Goal: Task Accomplishment & Management: Complete application form

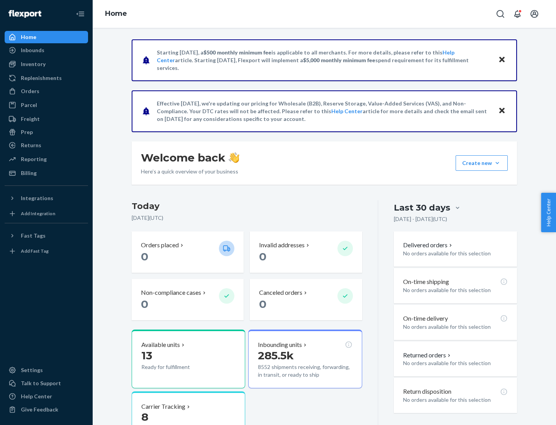
click at [497, 163] on button "Create new Create new inbound Create new order Create new product" at bounding box center [482, 162] width 52 height 15
click at [46, 50] on div "Inbounds" at bounding box center [46, 50] width 82 height 11
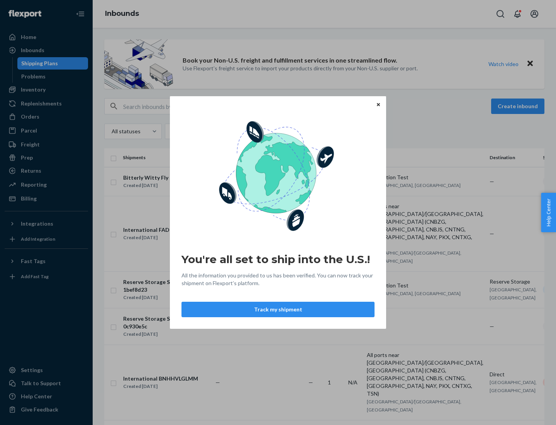
click at [278, 309] on button "Track my shipment" at bounding box center [278, 309] width 193 height 15
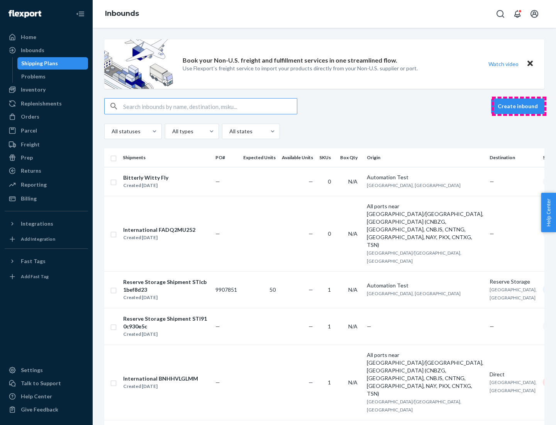
click at [519, 106] on button "Create inbound" at bounding box center [517, 105] width 53 height 15
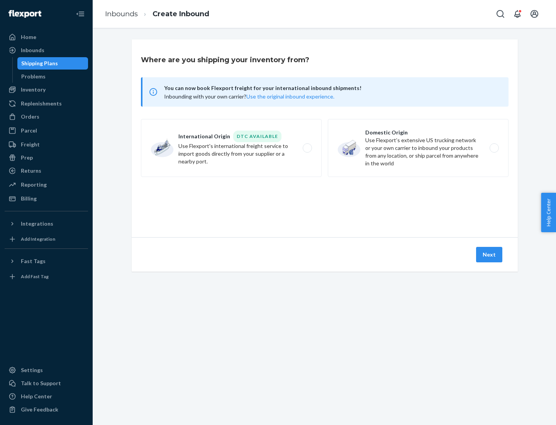
click at [231, 148] on label "International Origin DTC Available Use Flexport's international freight service…" at bounding box center [231, 148] width 181 height 58
click at [307, 148] on input "International Origin DTC Available Use Flexport's international freight service…" at bounding box center [309, 148] width 5 height 5
radio input "true"
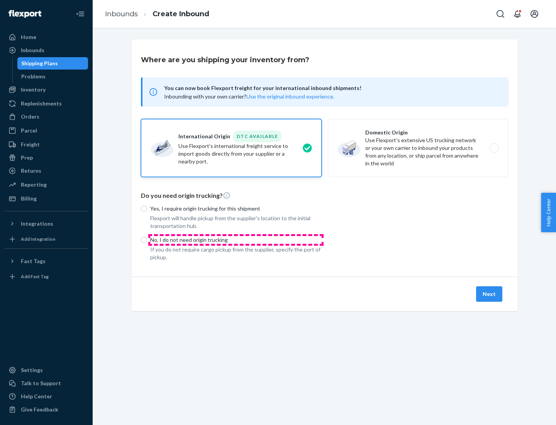
click at [236, 239] on p "No, I do not need origin trucking" at bounding box center [235, 240] width 171 height 8
click at [147, 239] on input "No, I do not need origin trucking" at bounding box center [144, 240] width 6 height 6
radio input "true"
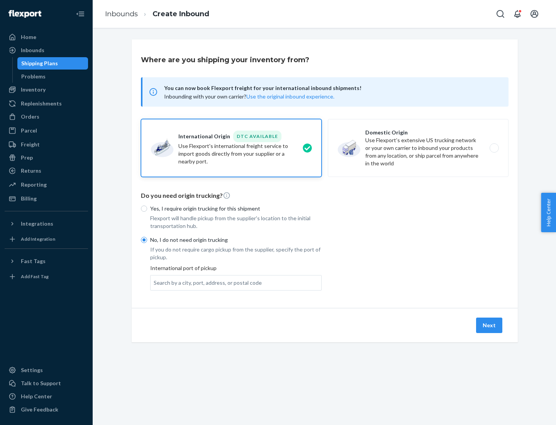
click at [206, 282] on div "Search by a city, port, address, or postal code" at bounding box center [208, 283] width 108 height 8
click at [154, 282] on input "Search by a city, port, address, or postal code" at bounding box center [154, 283] width 1 height 8
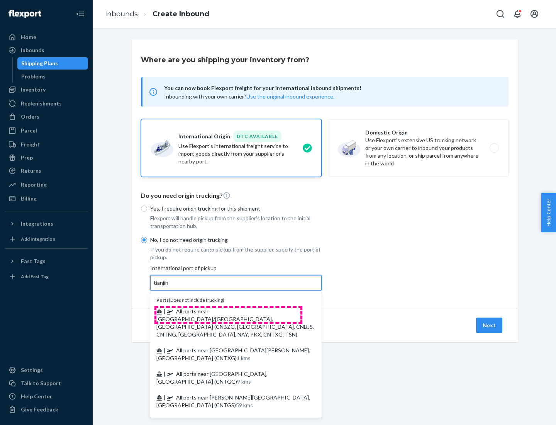
click at [228, 311] on span "| All ports near [GEOGRAPHIC_DATA]/[GEOGRAPHIC_DATA], [GEOGRAPHIC_DATA] (CNBZG,…" at bounding box center [235, 323] width 158 height 30
click at [170, 287] on input "tianjin" at bounding box center [162, 283] width 16 height 8
type input "All ports near [GEOGRAPHIC_DATA]/[GEOGRAPHIC_DATA], [GEOGRAPHIC_DATA] (CNBZG, […"
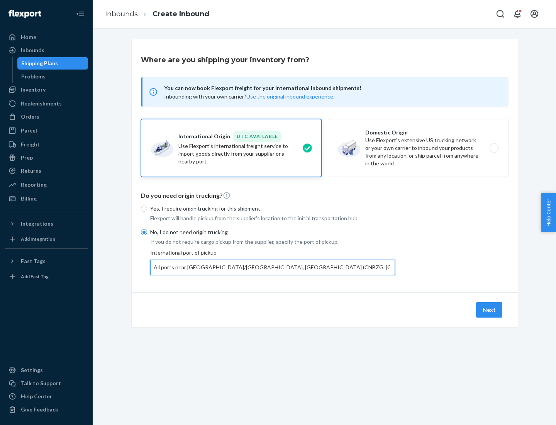
click at [490, 309] on button "Next" at bounding box center [489, 309] width 26 height 15
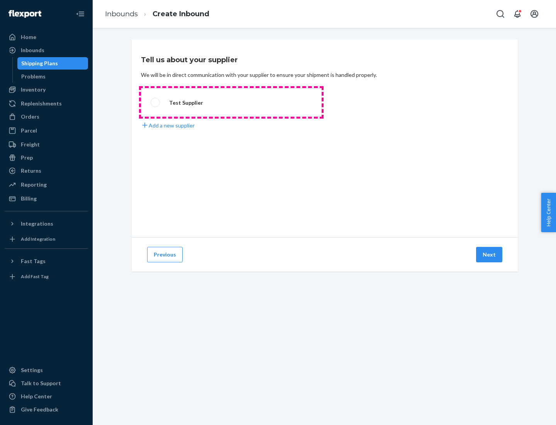
click at [231, 102] on label "Test Supplier" at bounding box center [231, 102] width 181 height 29
click at [156, 102] on input "Test Supplier" at bounding box center [153, 102] width 5 height 5
radio input "true"
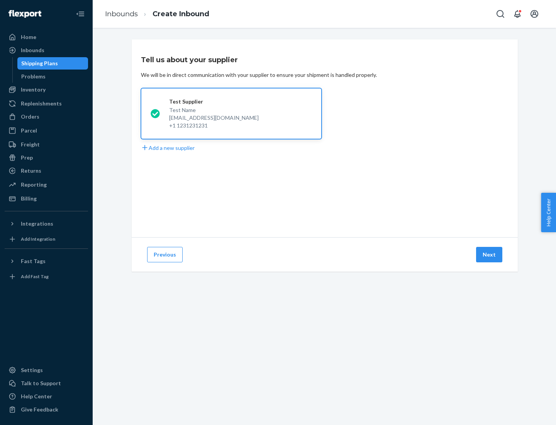
click at [490, 255] on button "Next" at bounding box center [489, 254] width 26 height 15
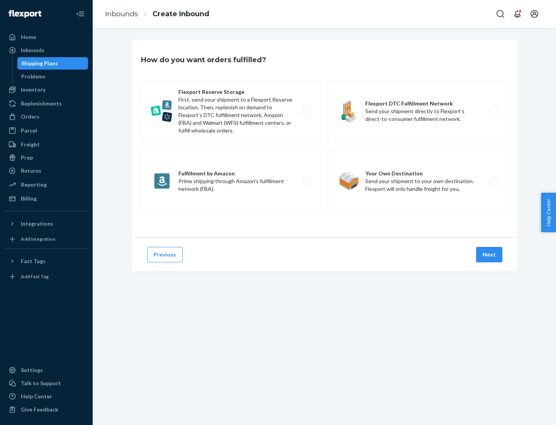
click at [231, 111] on label "Flexport Reserve Storage First, send your shipment to a Flexport Reserve locati…" at bounding box center [231, 111] width 181 height 62
click at [307, 111] on input "Flexport Reserve Storage First, send your shipment to a Flexport Reserve locati…" at bounding box center [309, 111] width 5 height 5
radio input "true"
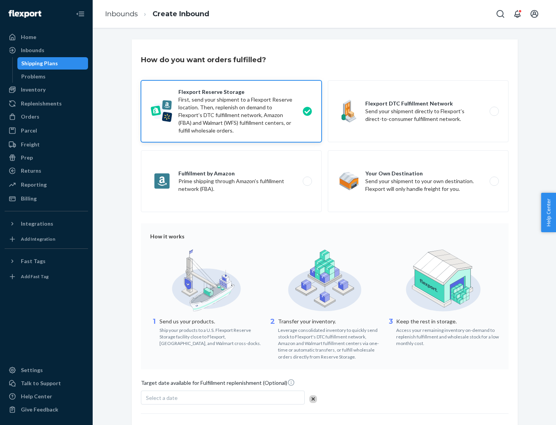
scroll to position [63, 0]
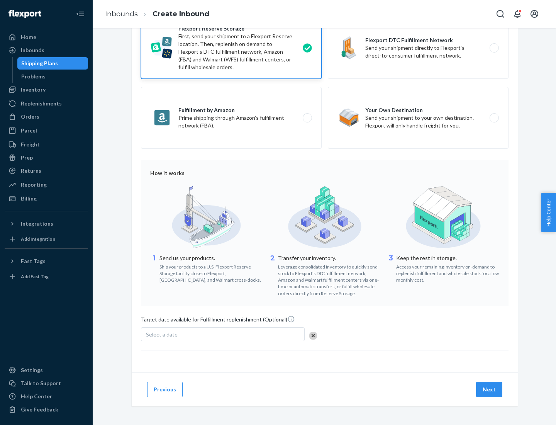
click at [490, 389] on button "Next" at bounding box center [489, 389] width 26 height 15
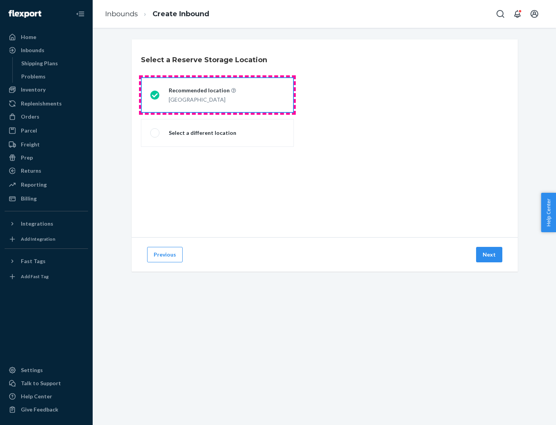
click at [217, 95] on div "[GEOGRAPHIC_DATA]" at bounding box center [202, 98] width 67 height 9
click at [155, 95] on input "Recommended location [GEOGRAPHIC_DATA]" at bounding box center [152, 95] width 5 height 5
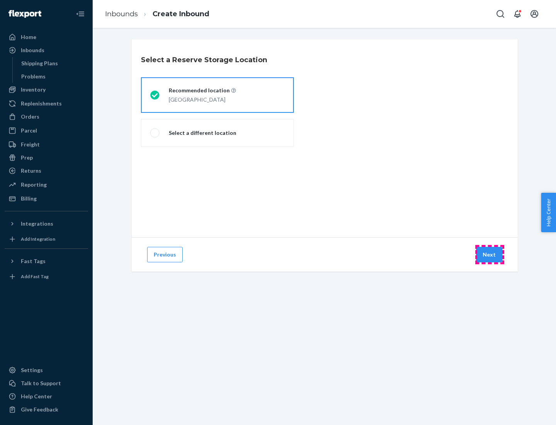
click at [490, 255] on button "Next" at bounding box center [489, 254] width 26 height 15
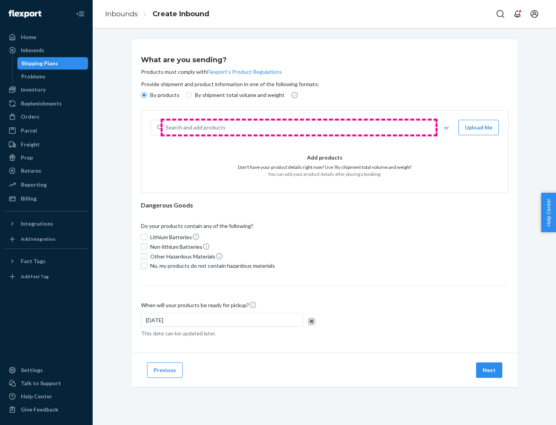
click at [299, 127] on div "Search and add products" at bounding box center [299, 127] width 272 height 14
click at [166, 127] on input "Search and add products" at bounding box center [166, 128] width 1 height 8
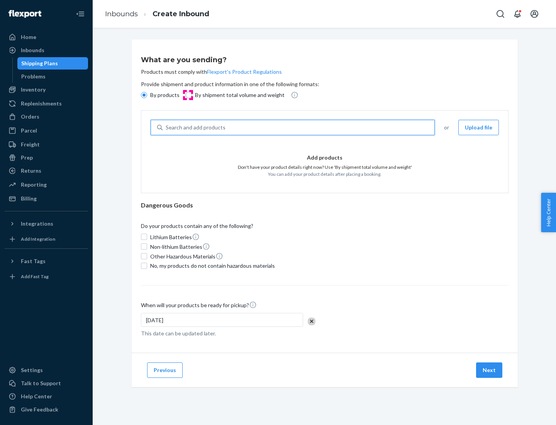
click at [188, 95] on input "By shipment total volume and weight" at bounding box center [189, 95] width 6 height 6
radio input "true"
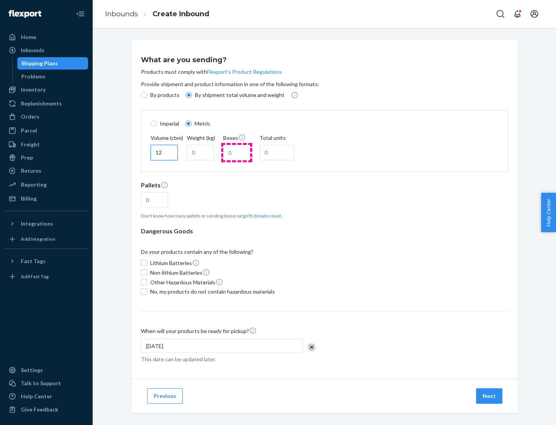
type input "12"
type input "22"
type input "222"
type input "121"
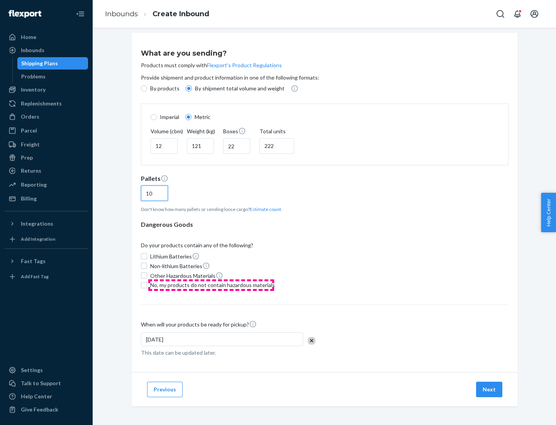
type input "10"
click at [211, 285] on span "No, my products do not contain hazardous materials" at bounding box center [212, 285] width 125 height 8
click at [147, 285] on input "No, my products do not contain hazardous materials" at bounding box center [144, 285] width 6 height 6
checkbox input "true"
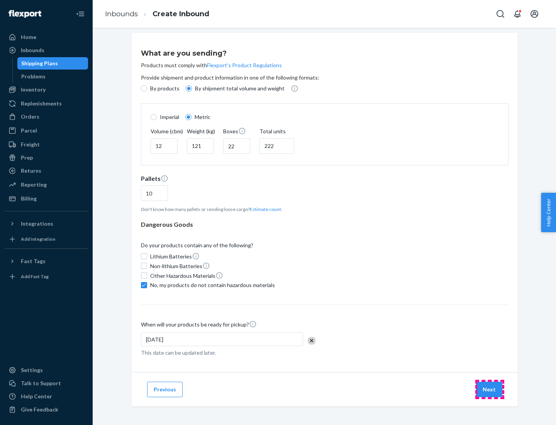
click at [490, 389] on button "Next" at bounding box center [489, 389] width 26 height 15
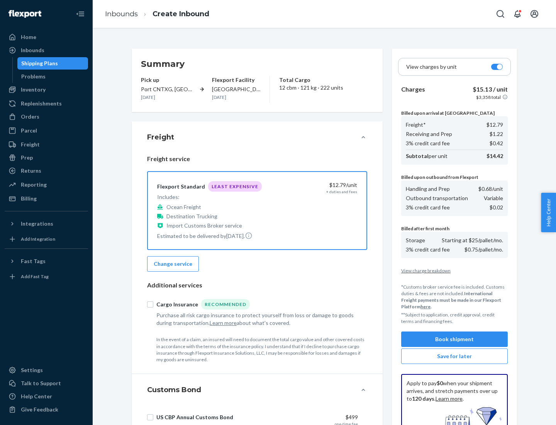
scroll to position [113, 0]
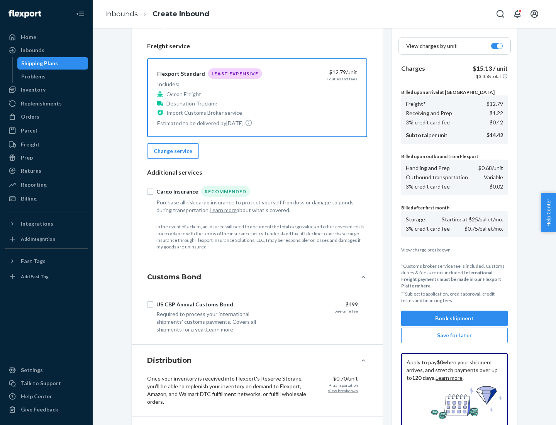
click at [455, 318] on button "Book shipment" at bounding box center [454, 318] width 107 height 15
